Goal: Task Accomplishment & Management: Complete application form

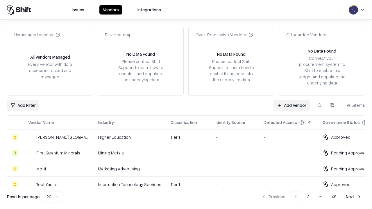
click at [292, 105] on link "Add Vendor" at bounding box center [291, 105] width 36 height 10
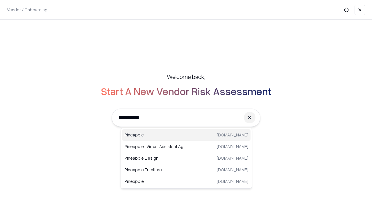
click at [186, 135] on div "Pineapple [DOMAIN_NAME]" at bounding box center [186, 135] width 128 height 12
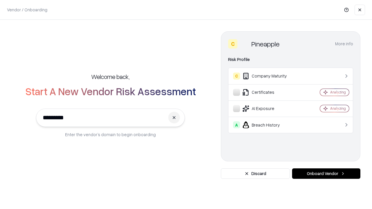
type input "*********"
click at [326, 174] on button "Onboard Vendor" at bounding box center [326, 174] width 68 height 10
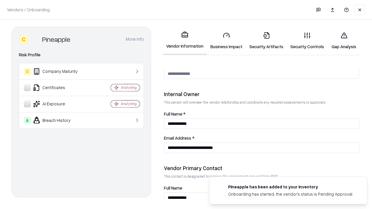
scroll to position [301, 0]
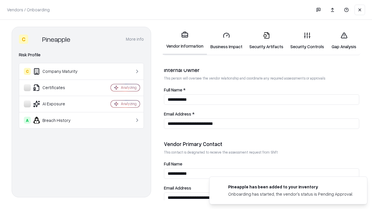
click at [226, 41] on link "Business Impact" at bounding box center [226, 40] width 39 height 27
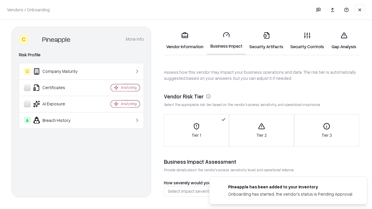
click at [266, 41] on link "Security Artifacts" at bounding box center [266, 40] width 41 height 27
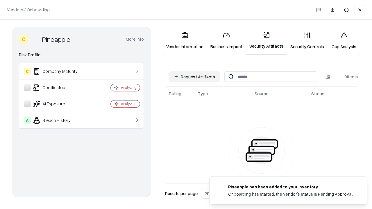
click at [194, 77] on button "Request Artifacts" at bounding box center [194, 76] width 51 height 10
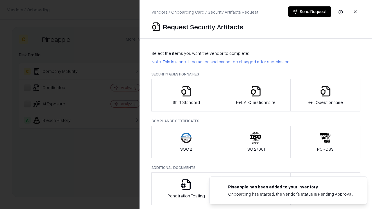
click at [186, 95] on icon "button" at bounding box center [186, 91] width 12 height 12
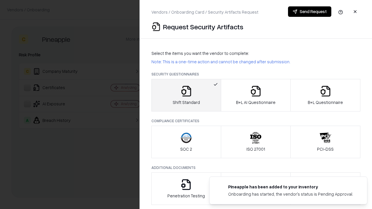
click at [310, 12] on button "Send Request" at bounding box center [309, 11] width 43 height 10
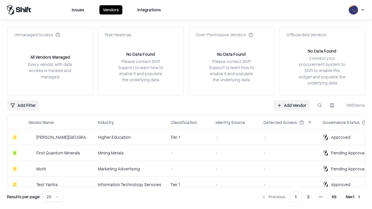
click at [320, 105] on button at bounding box center [319, 105] width 10 height 10
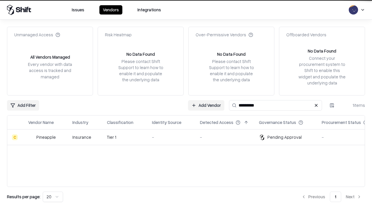
type input "*********"
click at [190, 137] on div "-" at bounding box center [171, 137] width 39 height 6
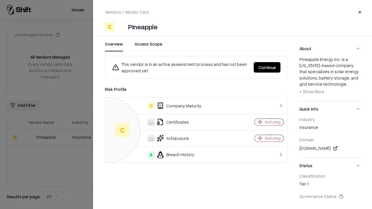
click at [267, 67] on button "Continue" at bounding box center [267, 67] width 27 height 10
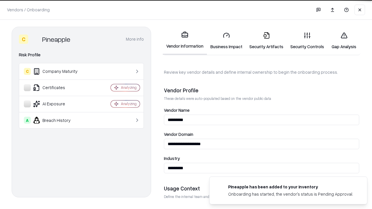
click at [266, 41] on link "Security Artifacts" at bounding box center [266, 40] width 41 height 27
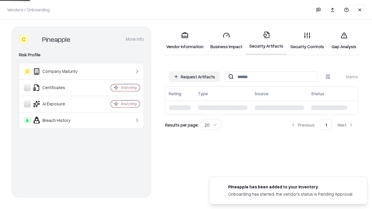
click at [344, 41] on link "Gap Analysis" at bounding box center [344, 40] width 33 height 27
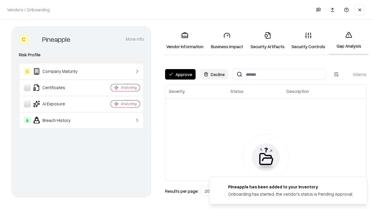
click at [180, 74] on button "Approve" at bounding box center [180, 74] width 31 height 10
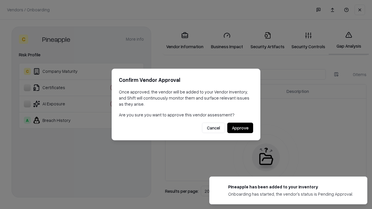
click at [240, 128] on button "Approve" at bounding box center [240, 128] width 26 height 10
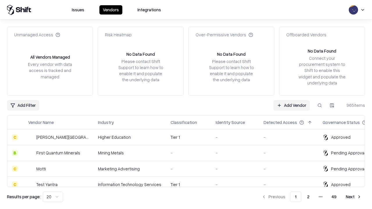
type input "*********"
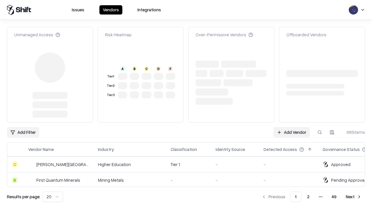
click at [292, 127] on link "Add Vendor" at bounding box center [291, 132] width 36 height 10
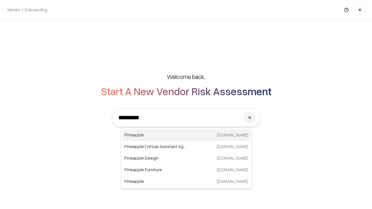
click at [186, 135] on div "Pineapple [DOMAIN_NAME]" at bounding box center [186, 135] width 128 height 12
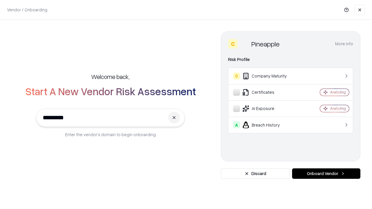
type input "*********"
click at [326, 174] on button "Onboard Vendor" at bounding box center [326, 174] width 68 height 10
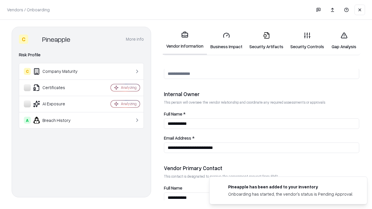
scroll to position [301, 0]
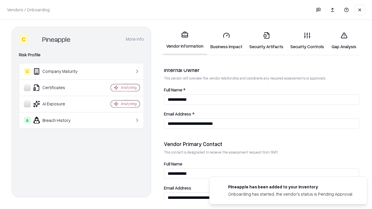
click at [344, 41] on link "Gap Analysis" at bounding box center [344, 40] width 33 height 27
